Goal: Task Accomplishment & Management: Use online tool/utility

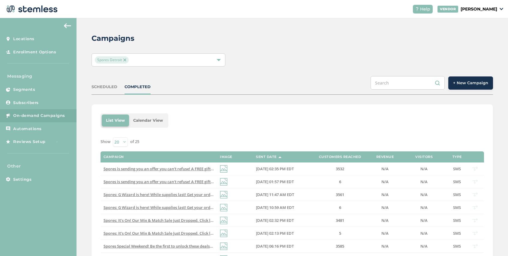
click at [124, 58] on span "Spores Detroit" at bounding box center [112, 59] width 34 height 7
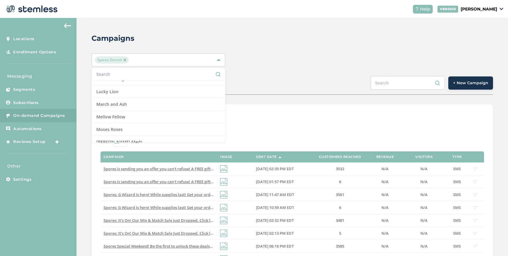
scroll to position [380, 0]
click at [125, 112] on li "Mellow Fellow" at bounding box center [158, 110] width 133 height 13
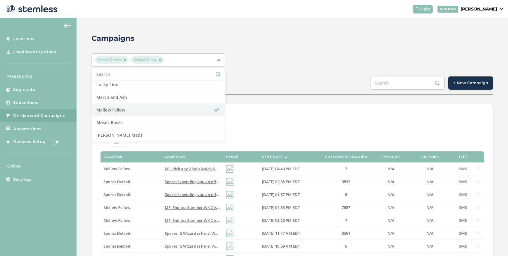
click at [125, 61] on img at bounding box center [124, 59] width 3 height 3
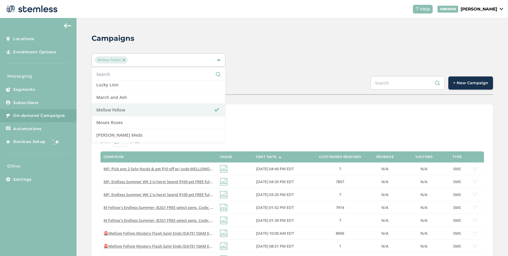
click at [303, 77] on div "SCHEDULED COMPLETED + New Campaign" at bounding box center [291, 85] width 401 height 19
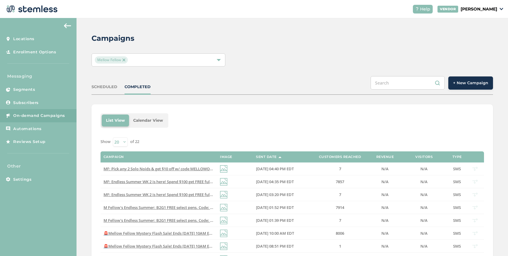
click at [474, 83] on span "+ New Campaign" at bounding box center [470, 83] width 35 height 6
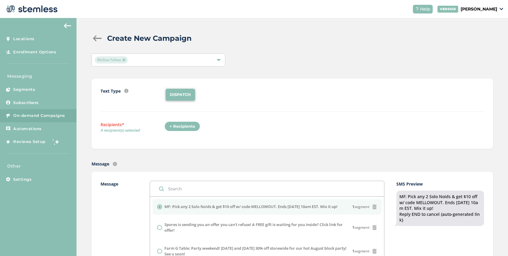
click at [183, 127] on div "+ Recipients" at bounding box center [182, 126] width 36 height 10
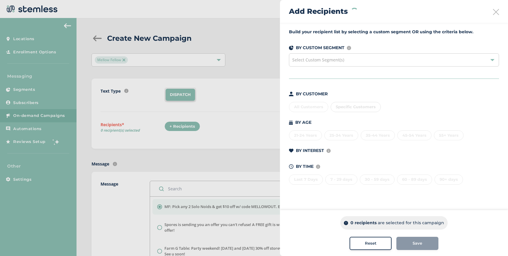
click at [334, 59] on span "Select Custom Segment(s)" at bounding box center [318, 60] width 52 height 6
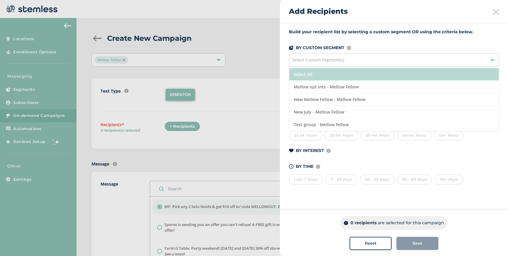
click at [332, 74] on li "Select All" at bounding box center [393, 74] width 209 height 13
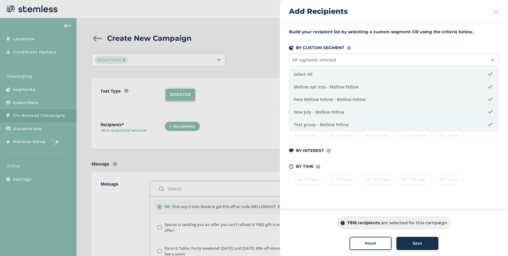
click at [415, 245] on span "Save" at bounding box center [417, 244] width 10 height 6
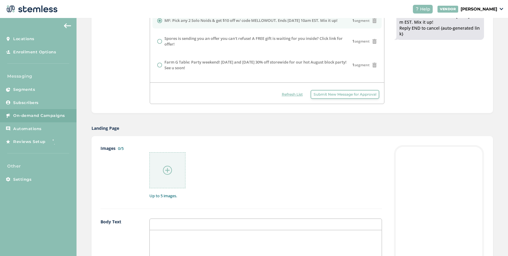
scroll to position [204, 0]
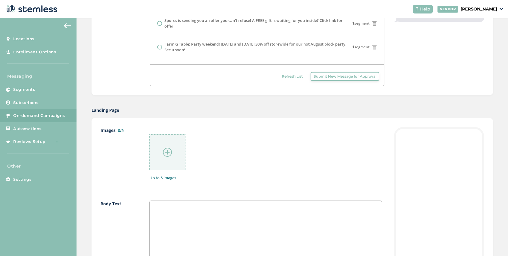
click at [166, 156] on img at bounding box center [167, 152] width 9 height 9
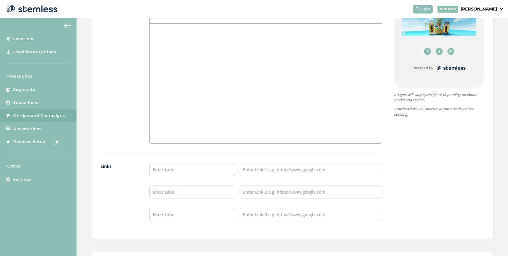
scroll to position [403, 0]
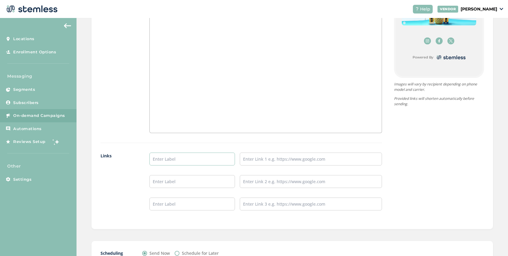
click at [165, 160] on input "text" at bounding box center [191, 159] width 85 height 13
type input "SHOP NOW"
click at [259, 159] on input "text" at bounding box center [311, 159] width 142 height 13
paste input "[URL][DOMAIN_NAME]"
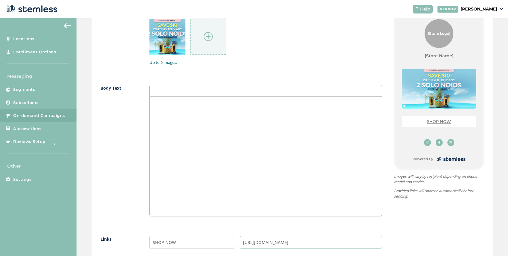
scroll to position [296, 0]
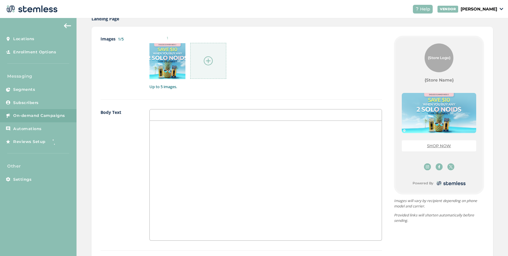
type input "[URL][DOMAIN_NAME]"
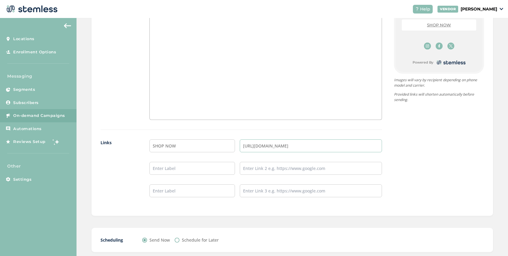
scroll to position [451, 0]
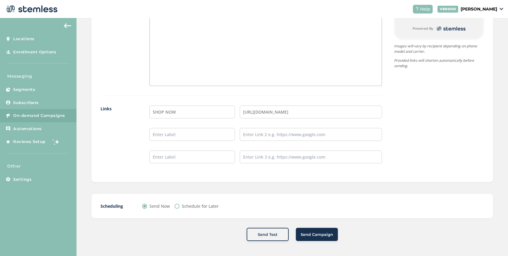
click at [316, 235] on span "Send Campaign" at bounding box center [317, 235] width 32 height 6
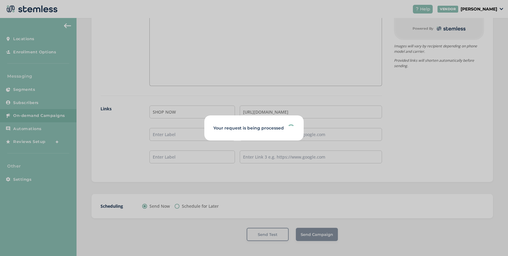
click at [310, 198] on div "Your request is being processed" at bounding box center [254, 128] width 508 height 256
click at [237, 168] on div "Your request is being processed" at bounding box center [254, 128] width 508 height 256
type input "5000"
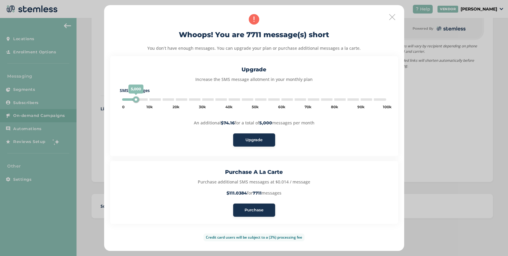
click at [255, 210] on span "Purchase" at bounding box center [253, 210] width 19 height 6
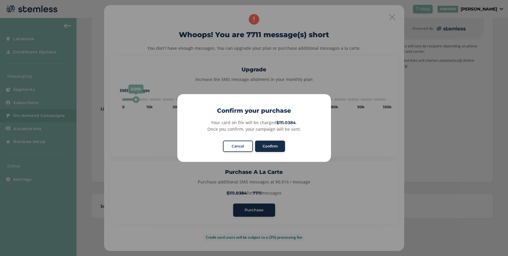
click at [270, 145] on button "Confirm" at bounding box center [270, 146] width 30 height 11
